Goal: Transaction & Acquisition: Purchase product/service

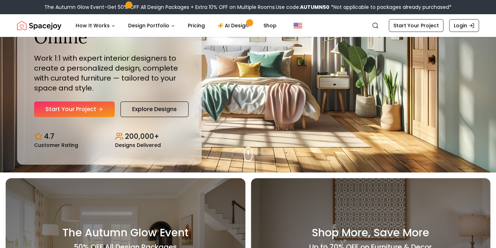
scroll to position [76, 0]
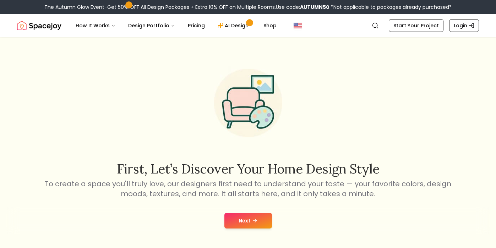
click at [225, 233] on div "Next" at bounding box center [248, 220] width 485 height 27
click at [241, 226] on button "Next" at bounding box center [248, 221] width 48 height 16
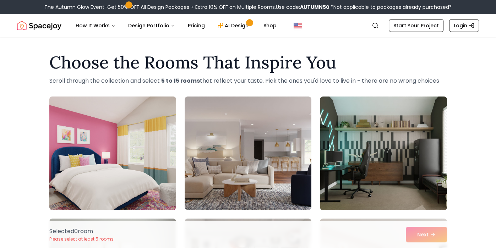
click at [153, 197] on img at bounding box center [112, 153] width 133 height 119
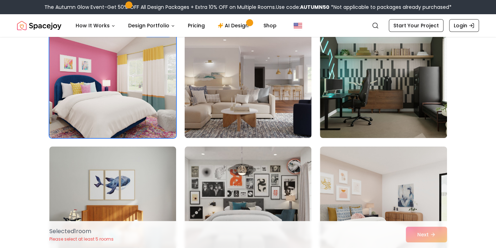
click at [282, 110] on img at bounding box center [247, 81] width 133 height 119
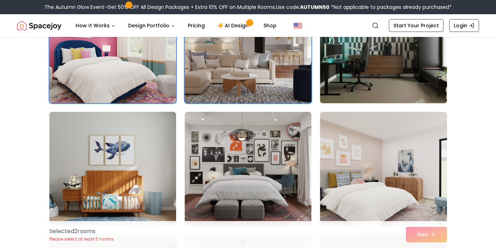
scroll to position [106, 0]
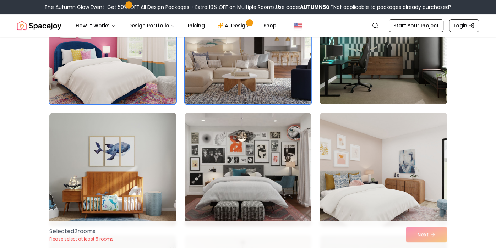
click at [385, 147] on img at bounding box center [383, 169] width 133 height 119
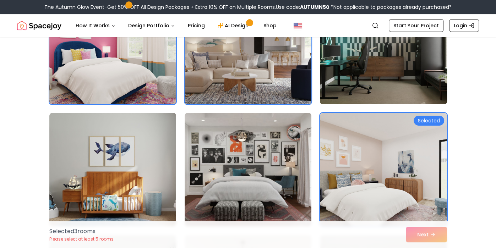
click at [402, 68] on img at bounding box center [383, 47] width 133 height 119
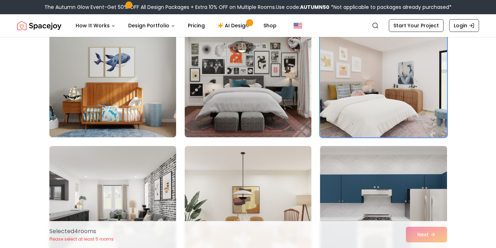
scroll to position [196, 0]
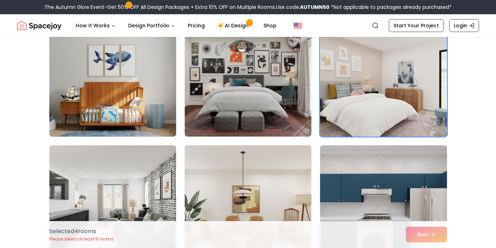
click at [87, 124] on img at bounding box center [112, 79] width 133 height 119
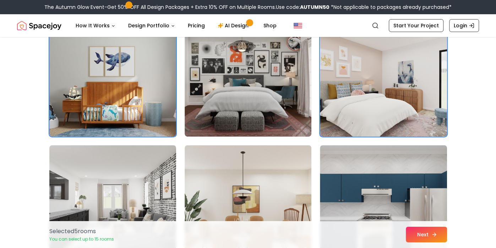
click at [419, 236] on button "Next" at bounding box center [426, 235] width 41 height 16
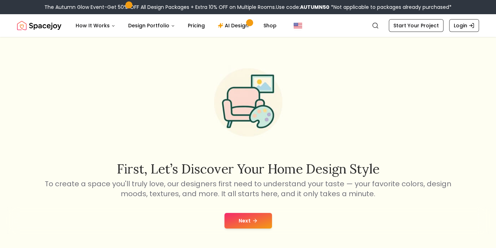
click at [242, 226] on button "Next" at bounding box center [248, 221] width 48 height 16
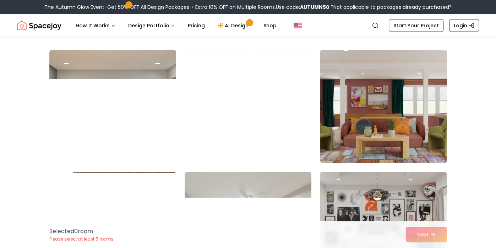
scroll to position [1513, 0]
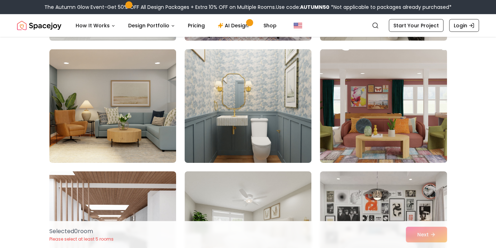
click at [284, 142] on img at bounding box center [247, 106] width 133 height 119
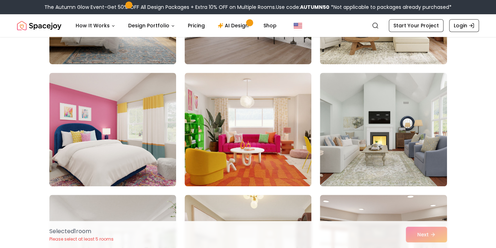
scroll to position [2102, 0]
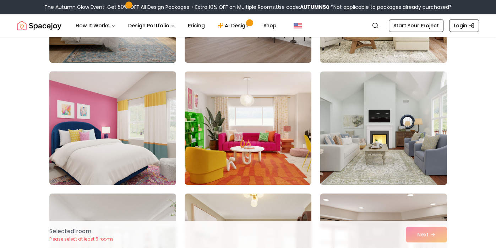
click at [95, 99] on img at bounding box center [112, 128] width 133 height 119
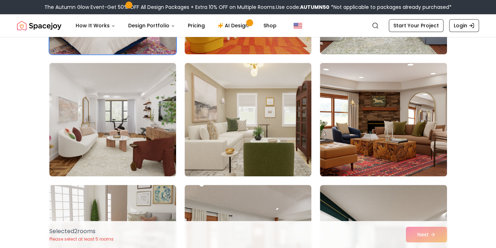
scroll to position [2232, 0]
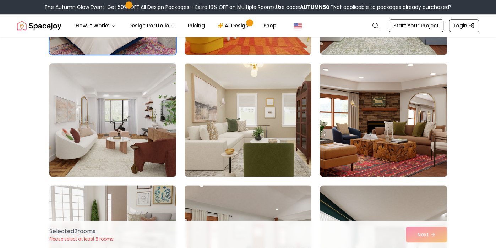
click at [72, 134] on img at bounding box center [112, 119] width 133 height 119
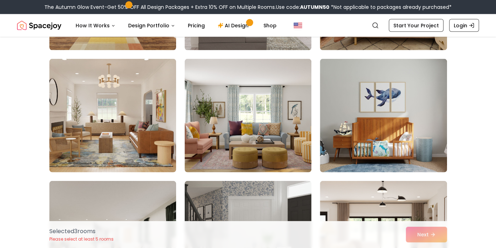
scroll to position [2848, 0]
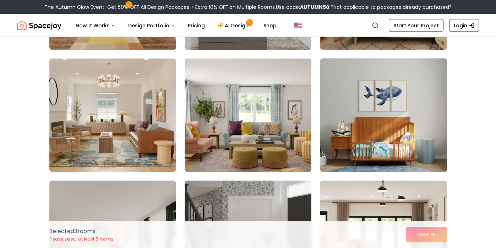
click at [396, 136] on img at bounding box center [383, 115] width 133 height 119
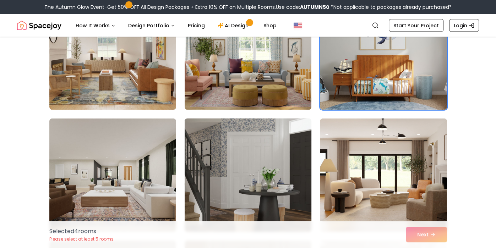
click at [287, 184] on img at bounding box center [247, 175] width 133 height 119
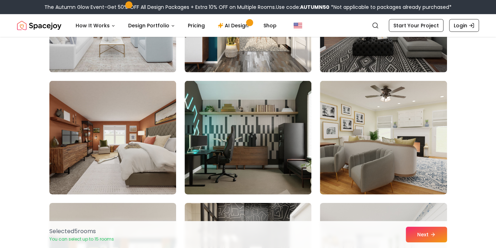
scroll to position [3313, 0]
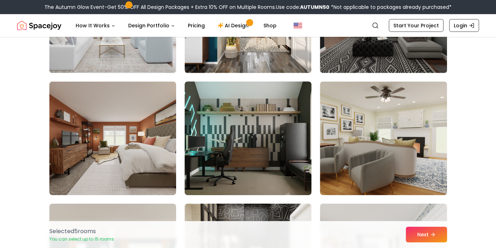
click at [263, 148] on img at bounding box center [247, 138] width 133 height 119
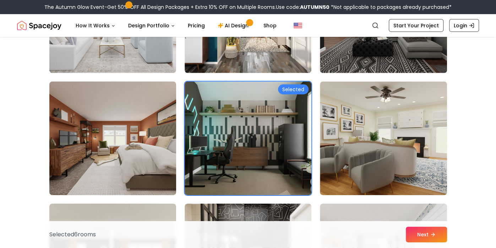
click at [71, 163] on img at bounding box center [112, 138] width 133 height 119
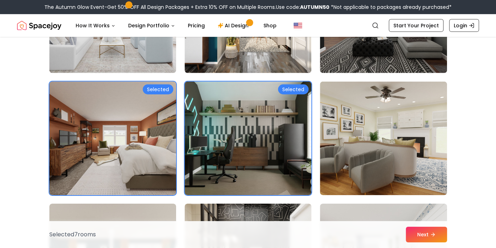
click at [73, 163] on img at bounding box center [112, 138] width 133 height 119
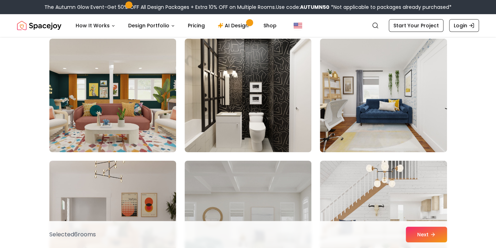
scroll to position [3480, 0]
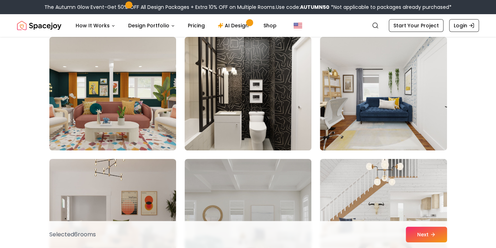
click at [273, 126] on img at bounding box center [247, 93] width 133 height 119
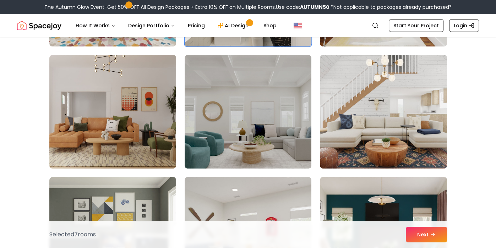
scroll to position [3591, 0]
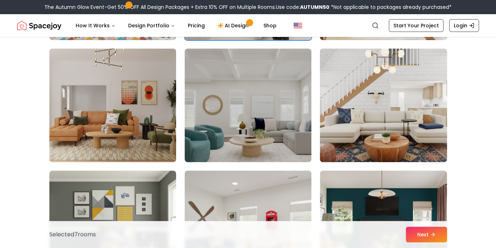
click at [411, 123] on img at bounding box center [383, 105] width 133 height 119
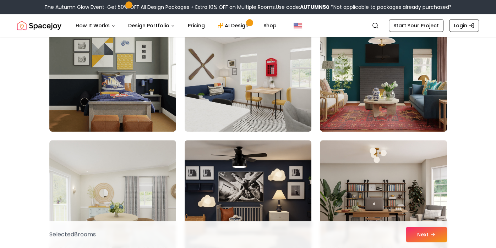
scroll to position [3742, 0]
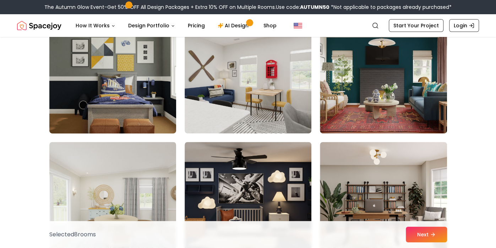
click at [79, 114] on img at bounding box center [112, 76] width 133 height 119
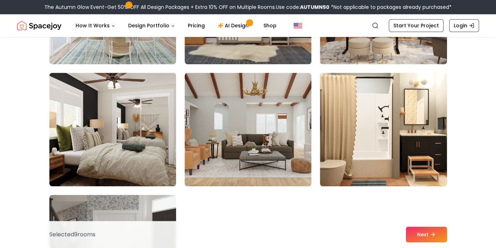
scroll to position [3934, 0]
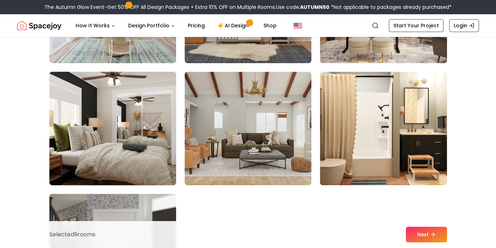
click at [77, 155] on img at bounding box center [112, 128] width 133 height 119
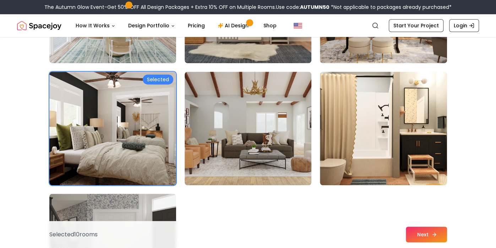
click at [424, 233] on button "Next" at bounding box center [426, 235] width 41 height 16
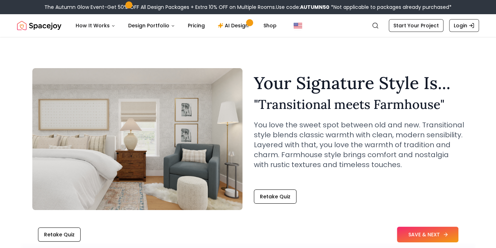
click at [443, 235] on icon at bounding box center [446, 235] width 6 height 6
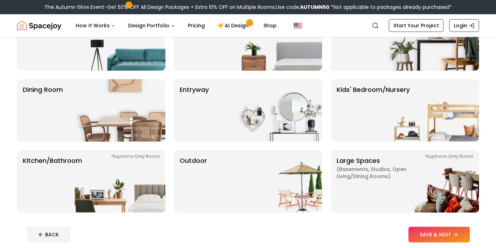
scroll to position [90, 0]
click at [457, 52] on img at bounding box center [433, 39] width 91 height 63
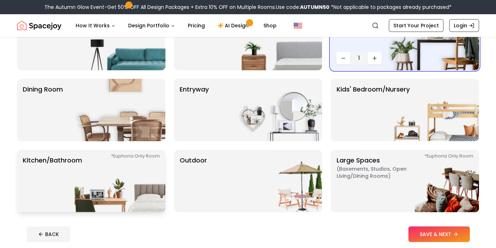
click at [137, 189] on img at bounding box center [120, 181] width 91 height 63
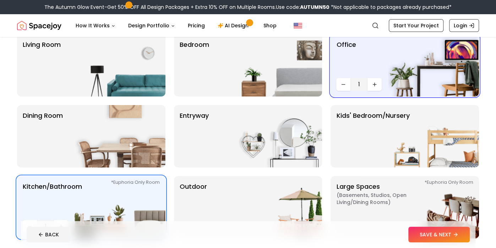
scroll to position [64, 0]
click at [377, 82] on icon "Increase quantity" at bounding box center [375, 84] width 6 height 6
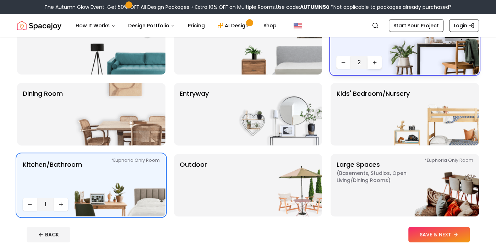
scroll to position [99, 0]
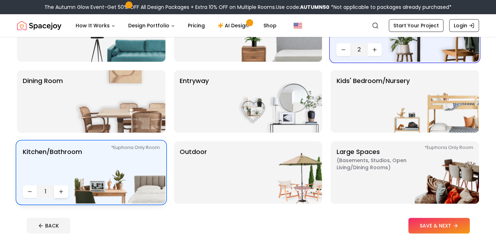
click at [62, 191] on icon "Increase quantity" at bounding box center [61, 192] width 6 height 6
click at [126, 117] on img at bounding box center [120, 101] width 91 height 63
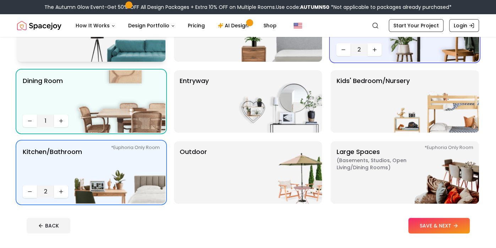
click at [142, 49] on img at bounding box center [120, 30] width 91 height 63
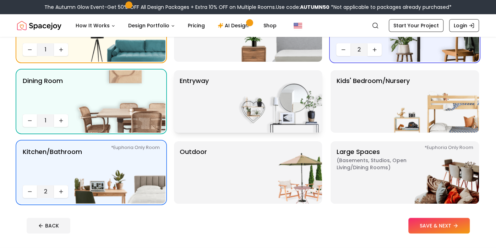
click at [258, 117] on img at bounding box center [276, 101] width 91 height 63
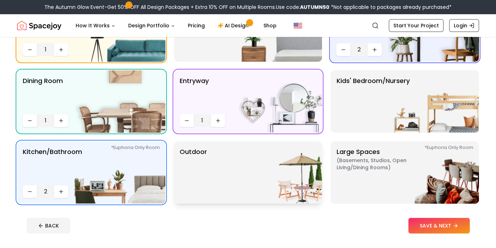
click at [298, 194] on img at bounding box center [276, 172] width 91 height 63
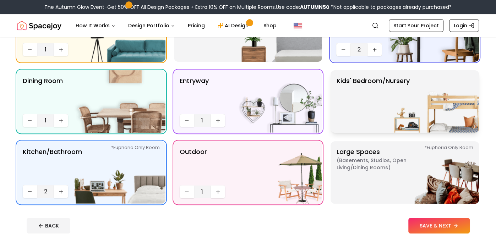
click at [397, 94] on img at bounding box center [433, 101] width 91 height 63
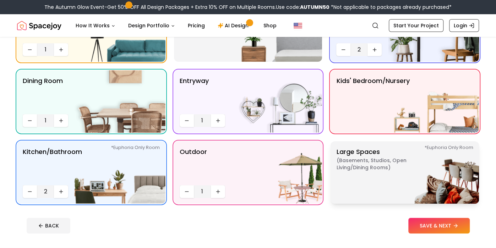
click at [412, 191] on img at bounding box center [433, 172] width 91 height 63
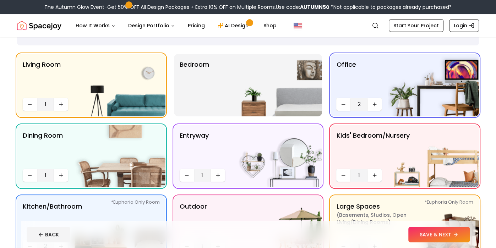
scroll to position [44, 0]
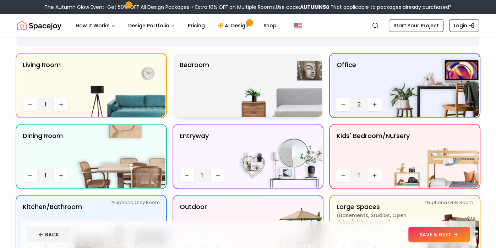
click at [263, 108] on img at bounding box center [276, 85] width 91 height 63
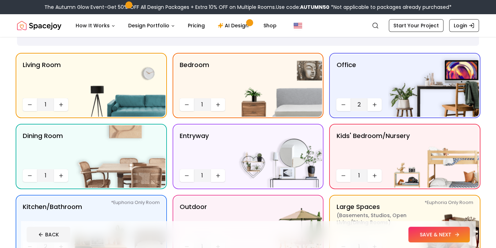
click at [450, 240] on button "SAVE & NEXT" at bounding box center [438, 235] width 61 height 16
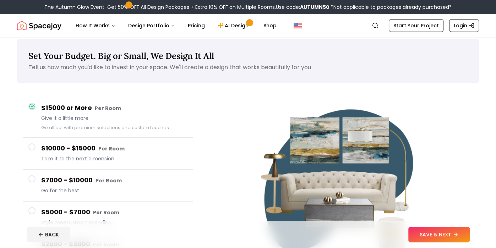
scroll to position [34, 0]
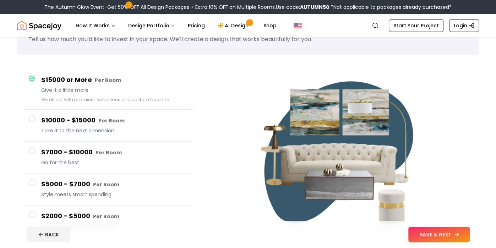
click at [449, 239] on button "SAVE & NEXT" at bounding box center [438, 235] width 61 height 16
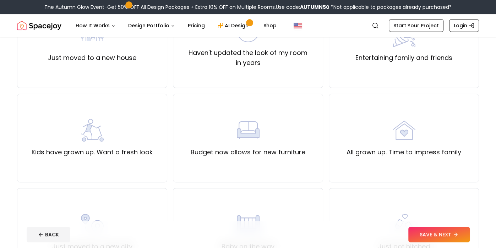
scroll to position [99, 0]
click at [441, 241] on button "SAVE & NEXT" at bounding box center [438, 235] width 61 height 16
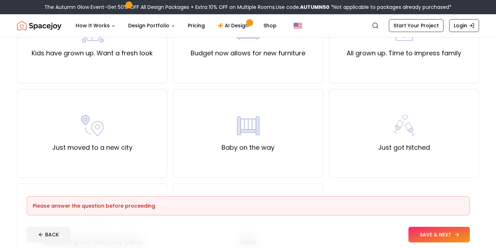
scroll to position [197, 0]
click at [269, 140] on div "Baby on the way" at bounding box center [248, 134] width 53 height 38
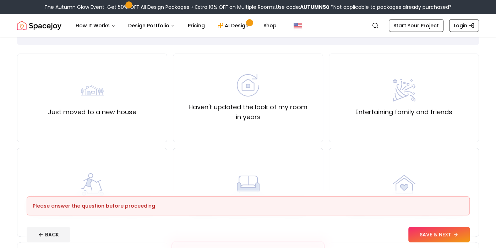
scroll to position [41, 0]
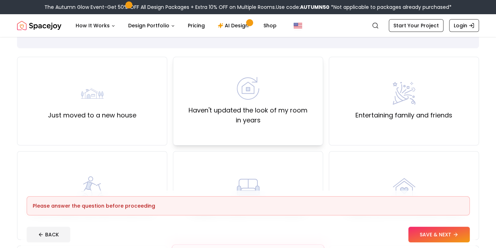
click at [284, 92] on div "Haven't updated the look of my room in years" at bounding box center [248, 101] width 138 height 48
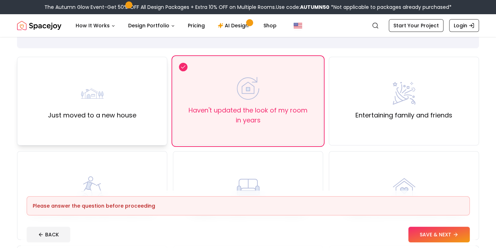
click at [136, 123] on div "Just moved to a new house" at bounding box center [92, 101] width 150 height 89
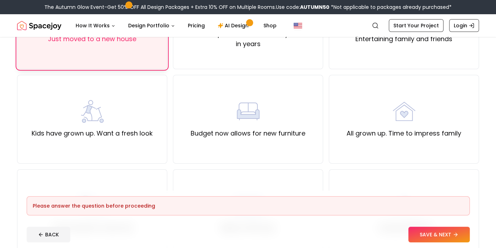
scroll to position [117, 0]
click at [445, 237] on button "SAVE & NEXT" at bounding box center [438, 235] width 61 height 16
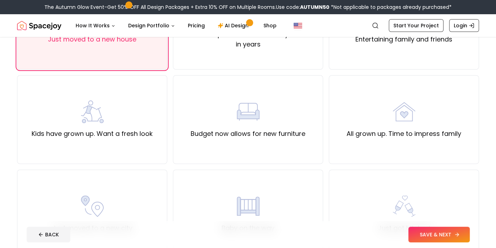
scroll to position [117, 0]
click at [423, 136] on label "All grown up. Time to impress family" at bounding box center [404, 134] width 115 height 10
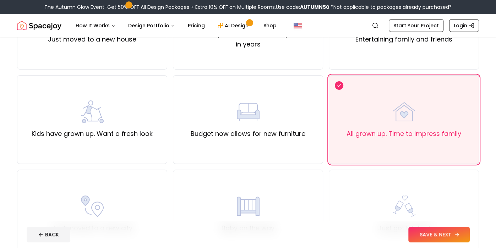
click at [432, 240] on button "SAVE & NEXT" at bounding box center [438, 235] width 61 height 16
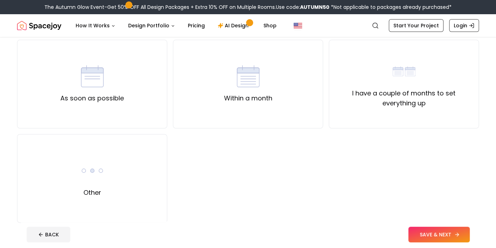
scroll to position [66, 0]
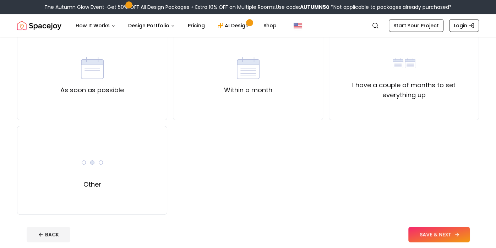
click at [447, 230] on button "SAVE & NEXT" at bounding box center [438, 235] width 61 height 16
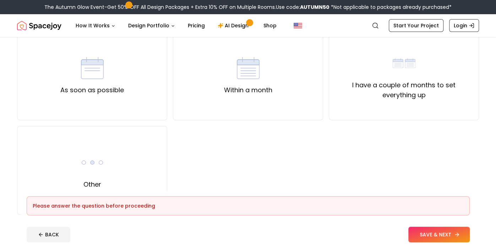
click at [445, 238] on button "SAVE & NEXT" at bounding box center [438, 235] width 61 height 16
click at [121, 172] on div "Other" at bounding box center [92, 170] width 150 height 89
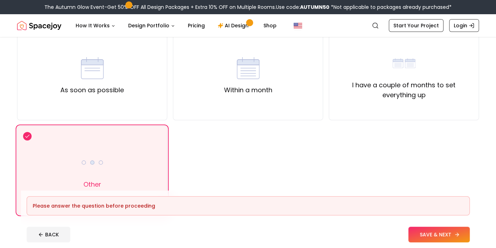
click at [446, 237] on button "SAVE & NEXT" at bounding box center [438, 235] width 61 height 16
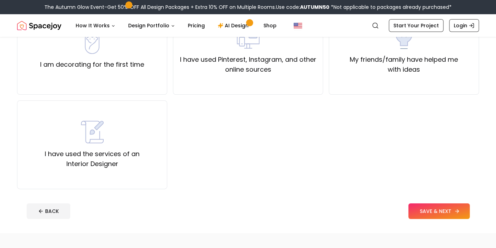
scroll to position [93, 0]
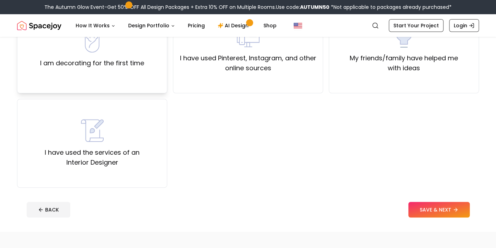
click at [125, 71] on div "I am decorating for the first time" at bounding box center [92, 49] width 150 height 89
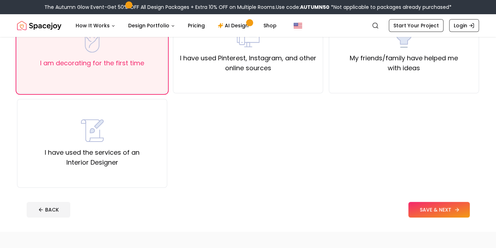
click at [445, 212] on button "SAVE & NEXT" at bounding box center [438, 210] width 61 height 16
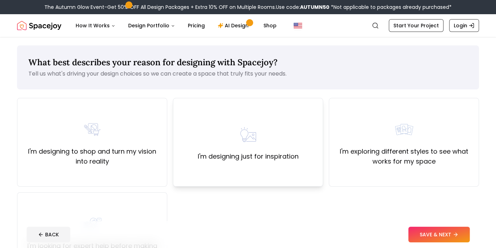
click at [274, 184] on div "I'm designing just for inspiration" at bounding box center [248, 142] width 150 height 89
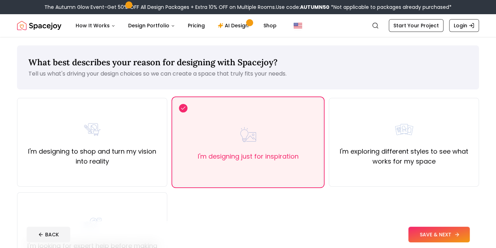
click at [435, 227] on button "SAVE & NEXT" at bounding box center [438, 235] width 61 height 16
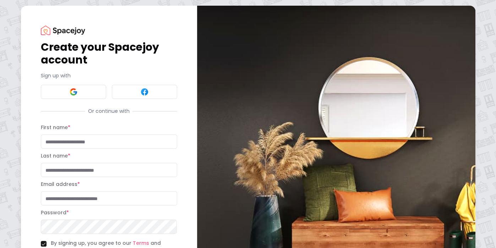
scroll to position [64, 0]
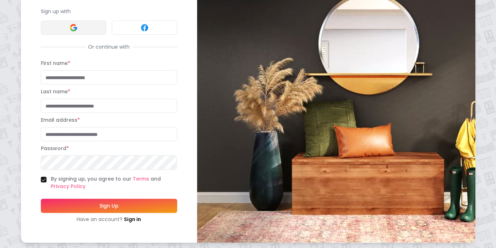
click at [84, 29] on button at bounding box center [73, 28] width 65 height 14
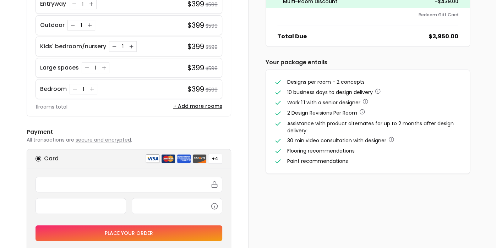
scroll to position [238, 0]
